Goal: Transaction & Acquisition: Purchase product/service

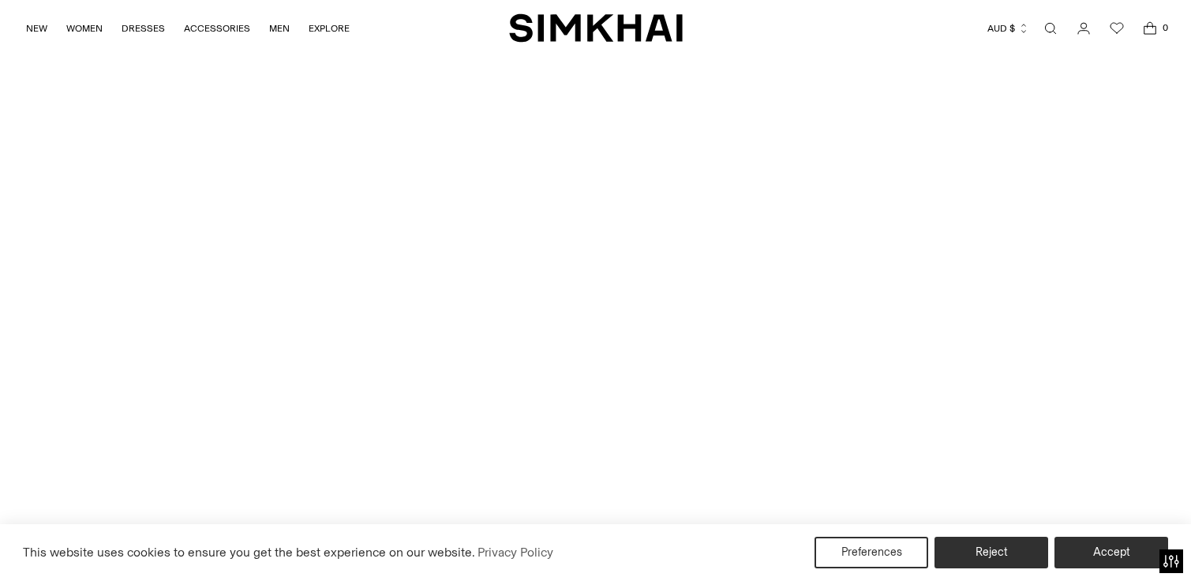
scroll to position [4130, 0]
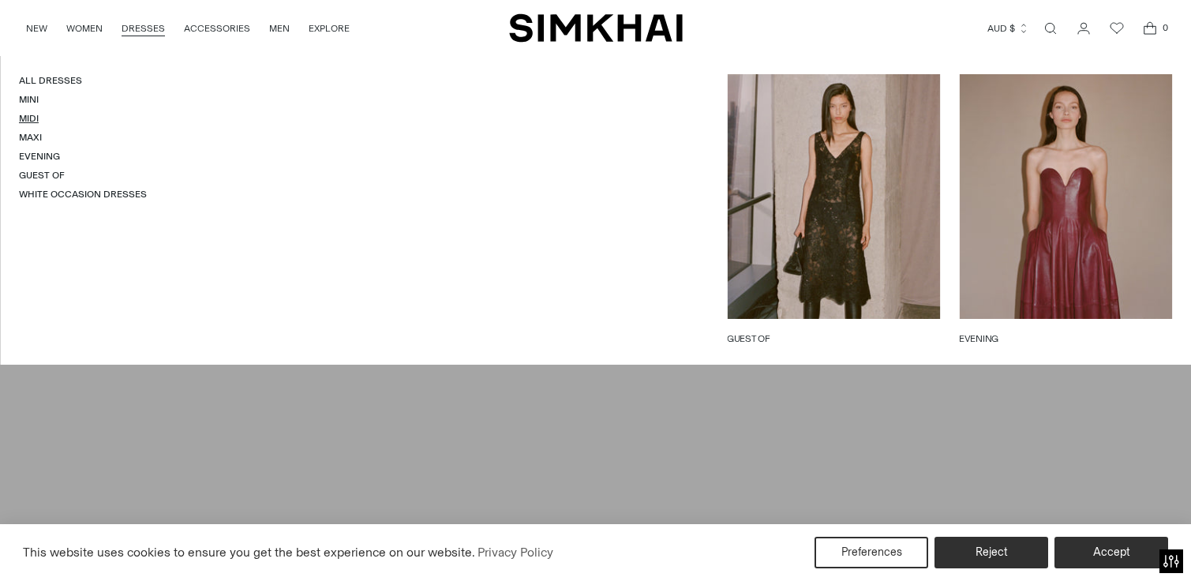
click at [33, 124] on link "Midi" at bounding box center [29, 118] width 20 height 11
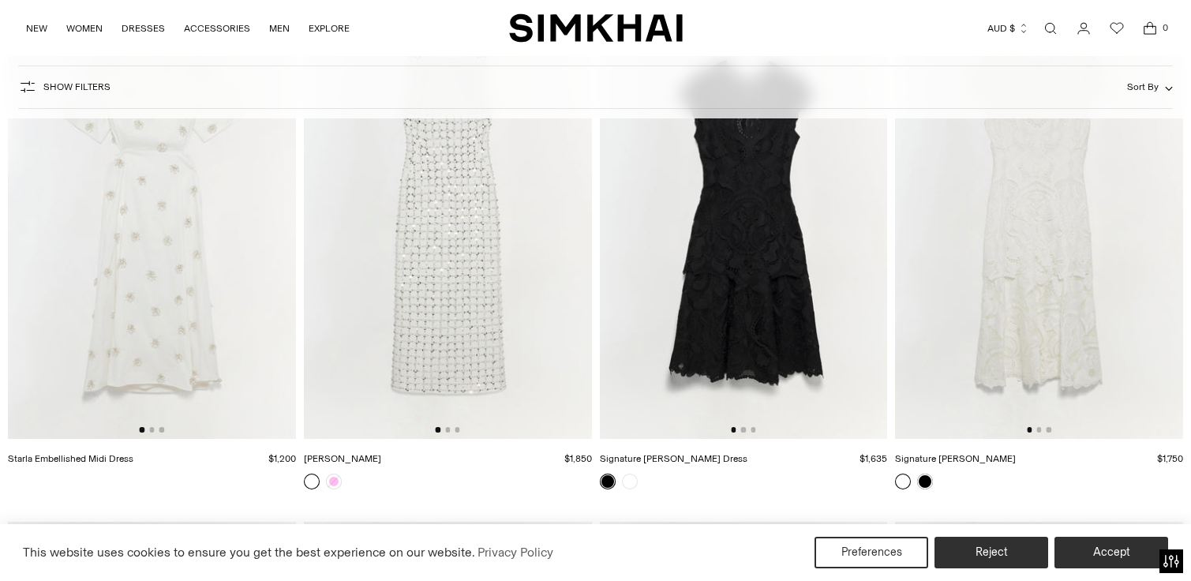
scroll to position [6889, 0]
click at [448, 429] on button "Go to slide 2" at bounding box center [447, 426] width 5 height 5
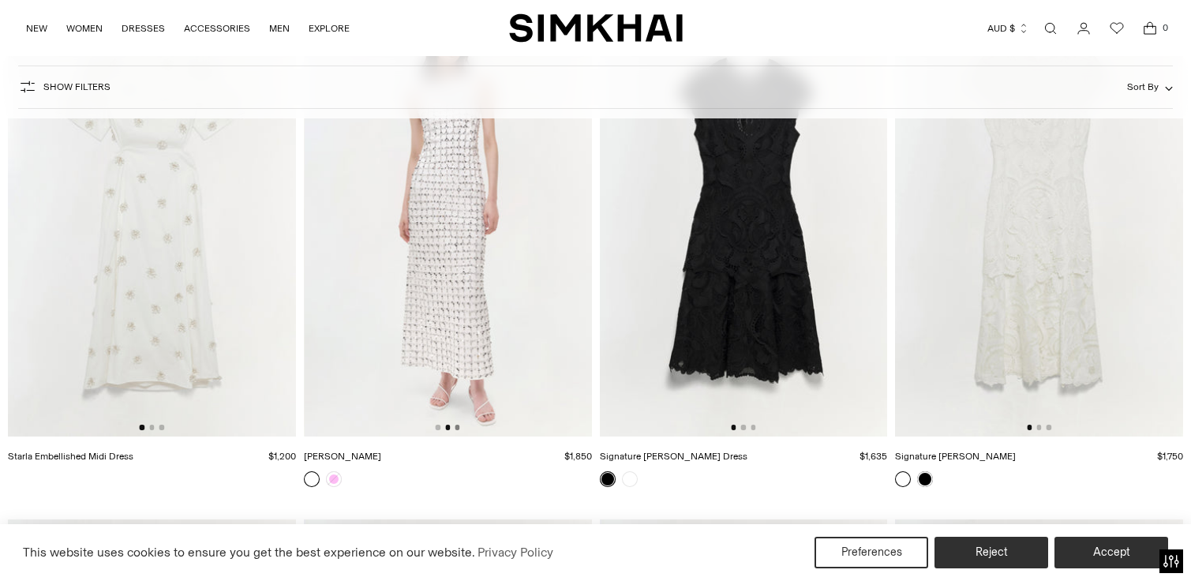
scroll to position [0, 288]
click at [459, 429] on button "Go to slide 3" at bounding box center [456, 426] width 5 height 5
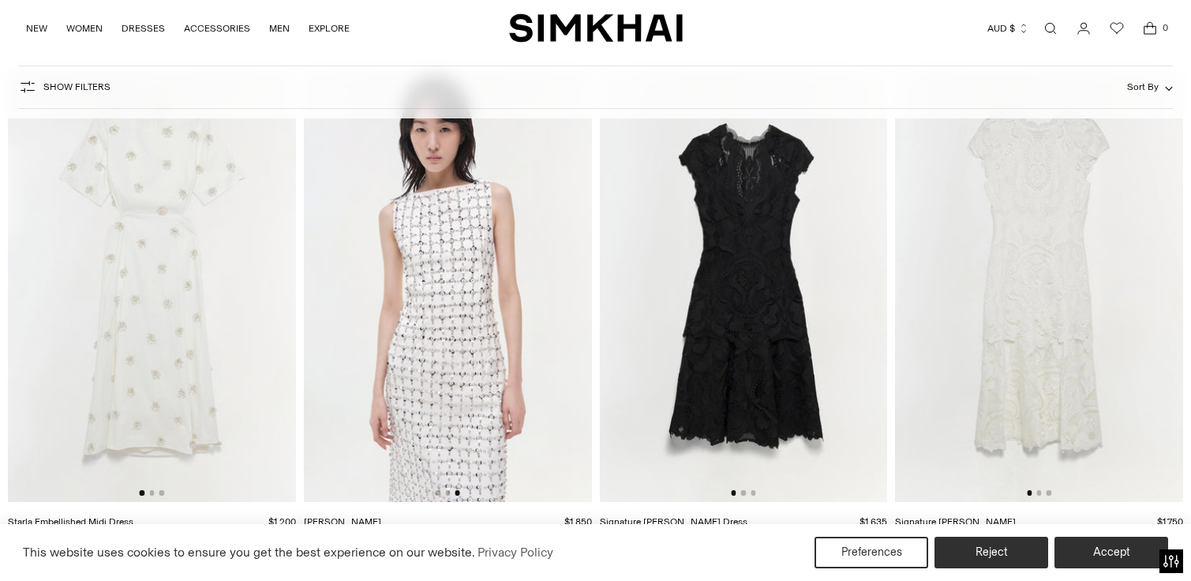
scroll to position [6857, 0]
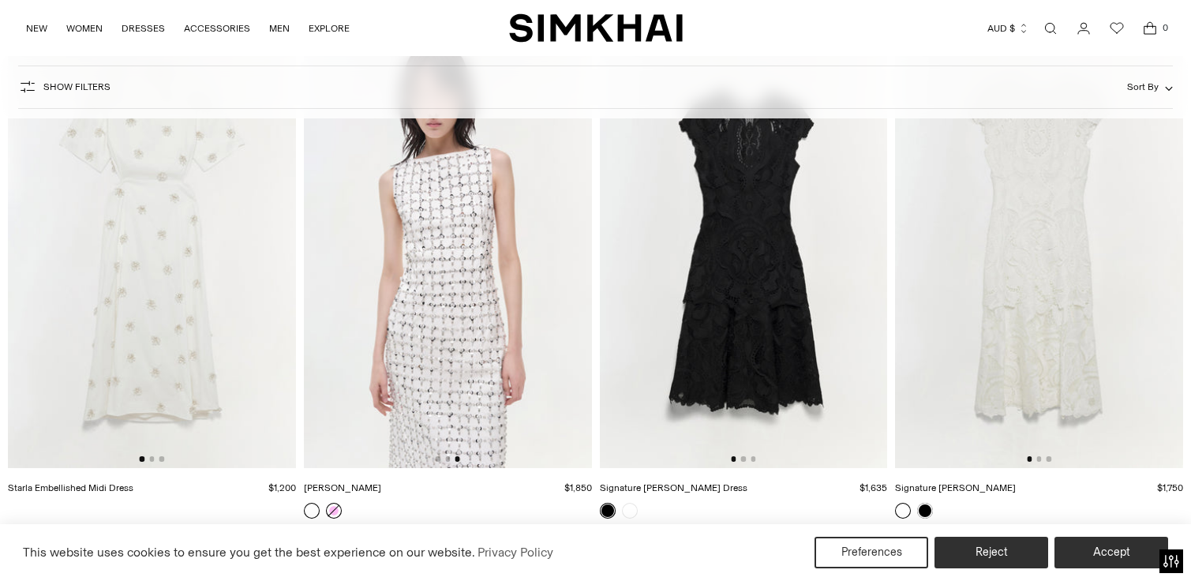
click at [331, 510] on link at bounding box center [334, 511] width 16 height 16
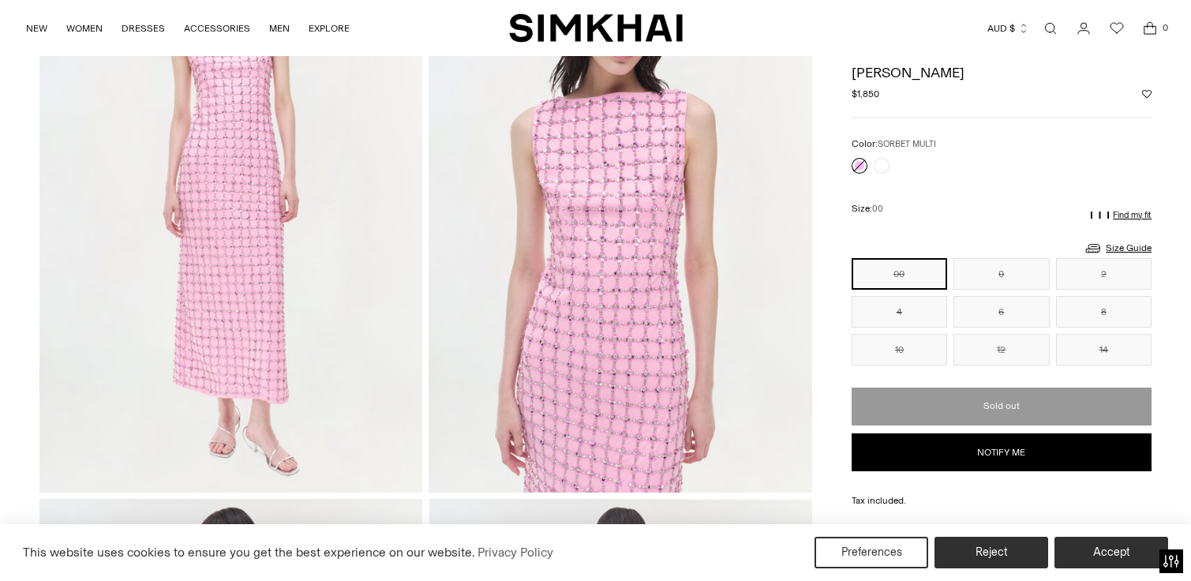
scroll to position [169, 0]
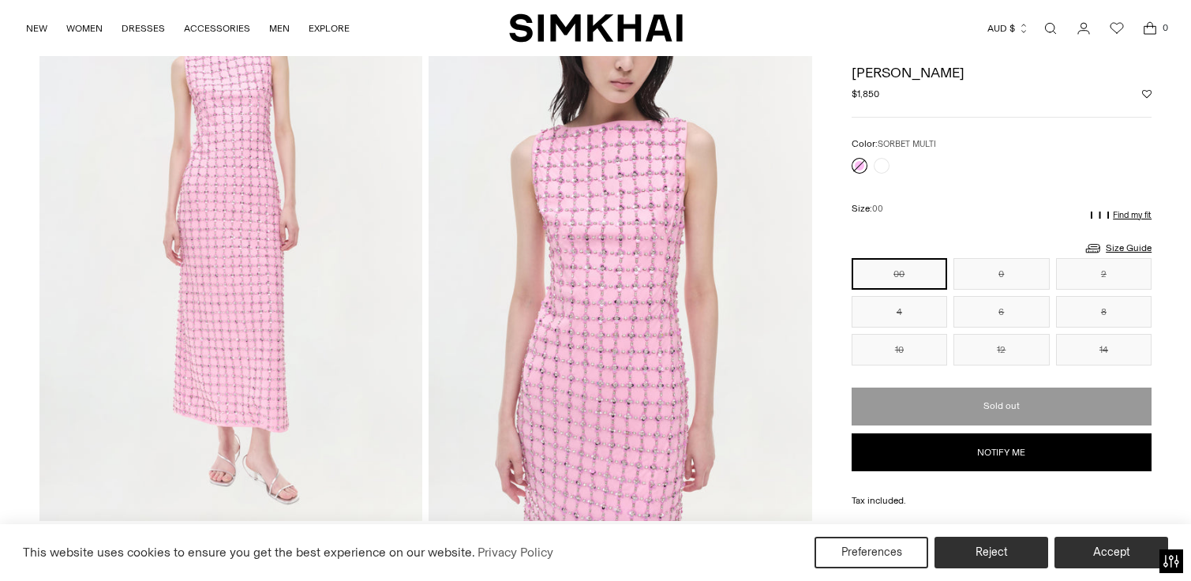
click at [592, 214] on img at bounding box center [619, 233] width 383 height 574
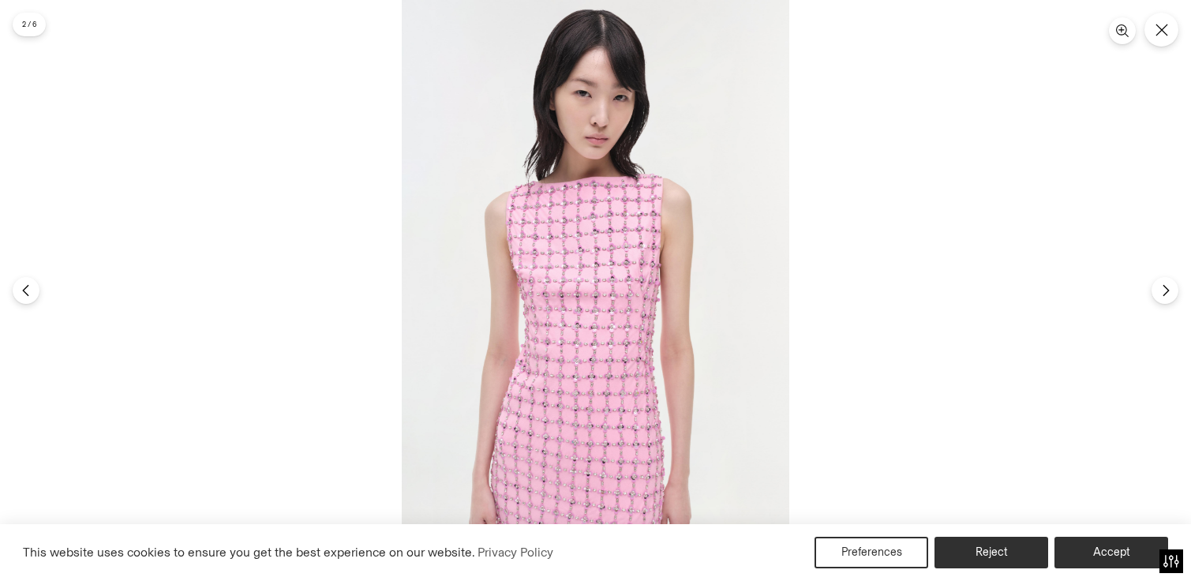
click at [592, 214] on img at bounding box center [595, 290] width 387 height 581
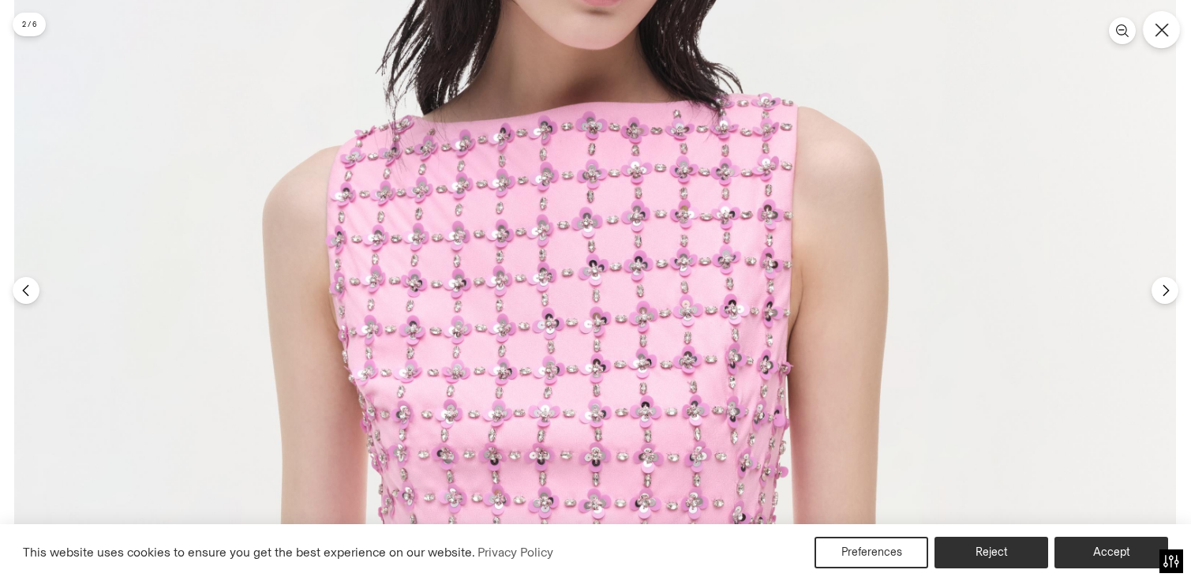
click at [1163, 41] on button "Close" at bounding box center [1160, 29] width 37 height 37
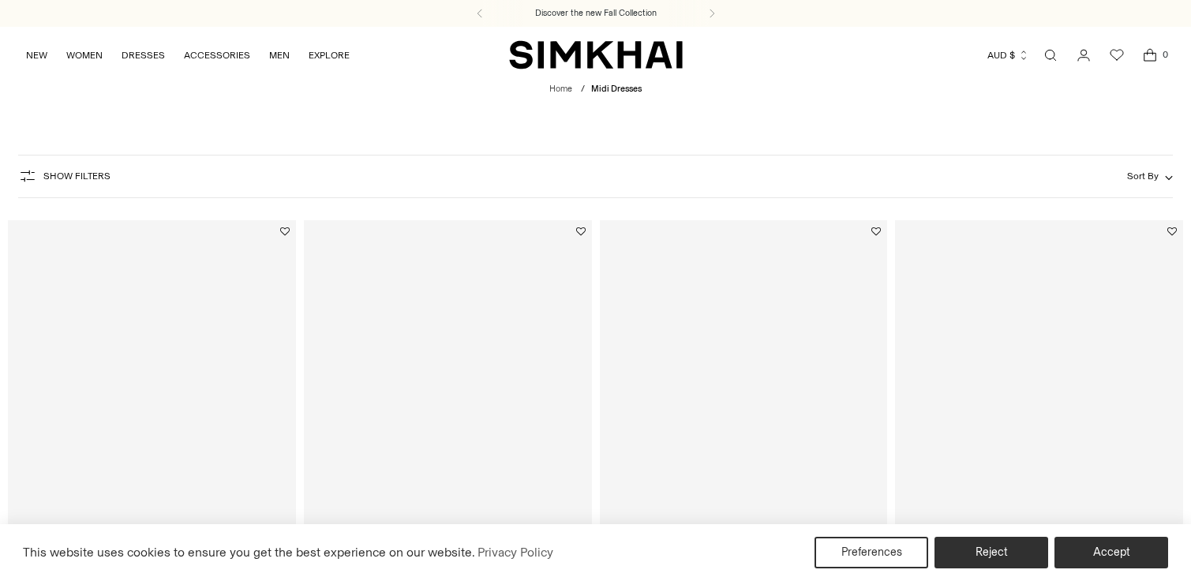
scroll to position [3031, 0]
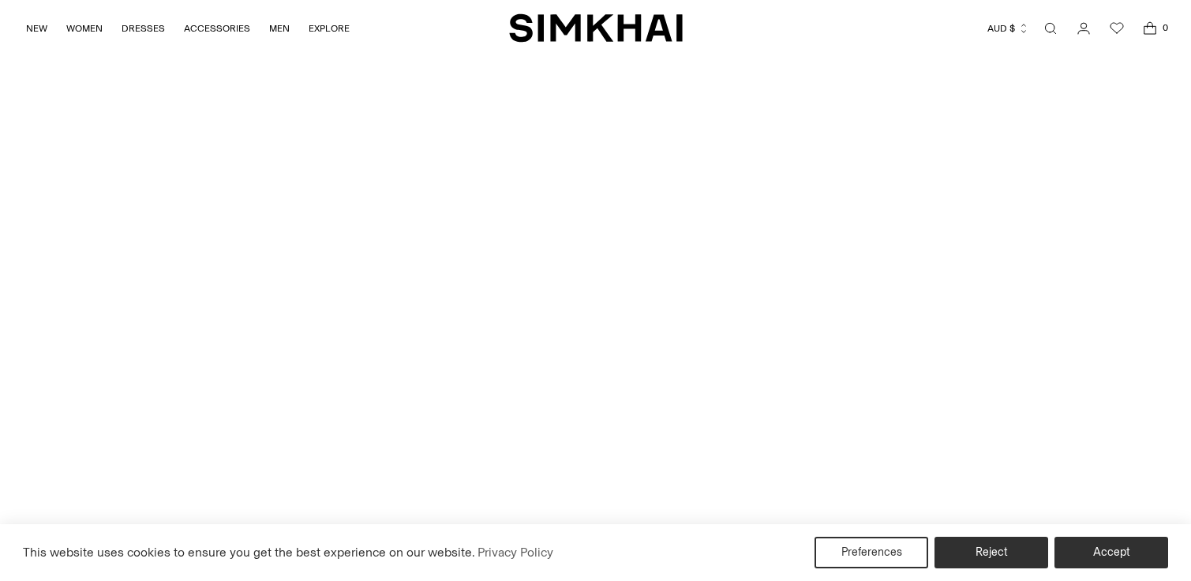
scroll to position [4130, 0]
